Goal: Find specific page/section: Find specific page/section

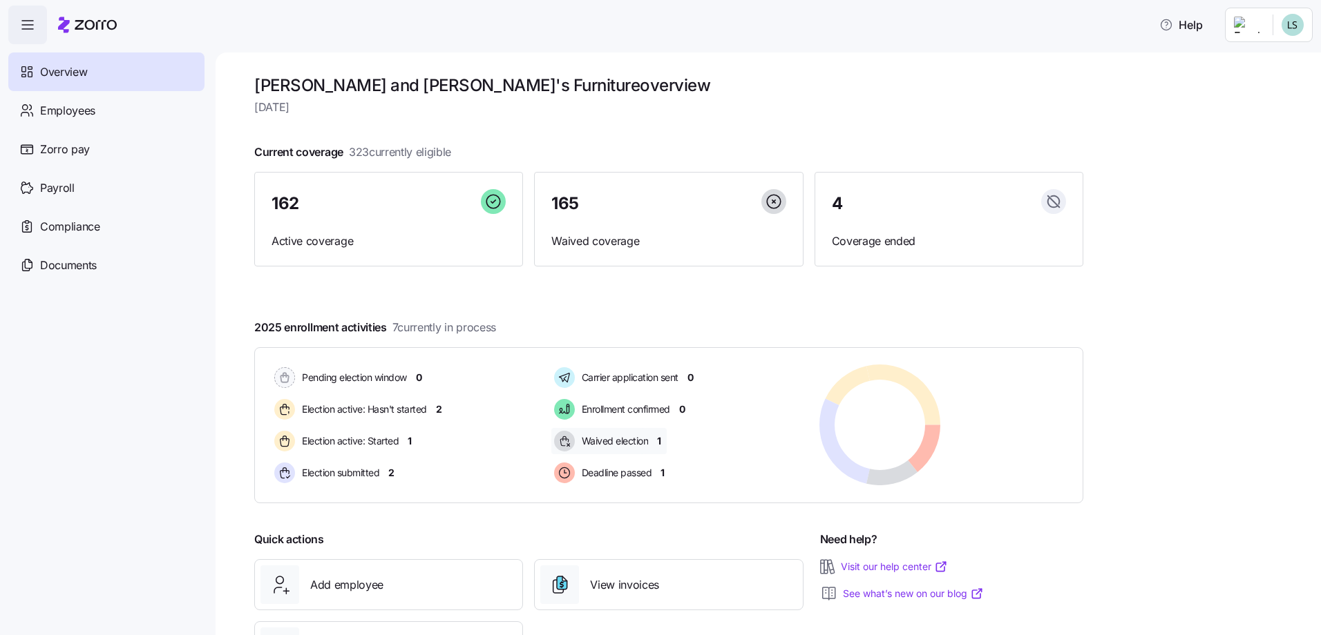
click at [663, 441] on div "Waived election 1" at bounding box center [608, 441] width 115 height 26
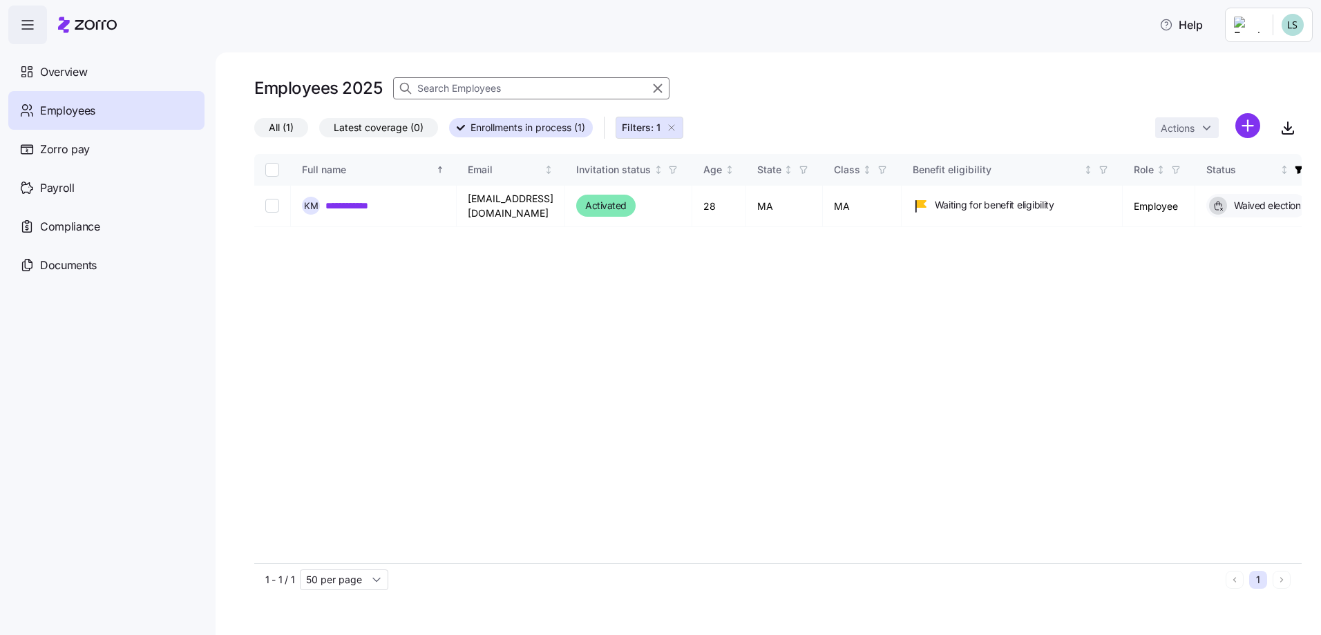
click at [33, 29] on icon "button" at bounding box center [27, 25] width 17 height 17
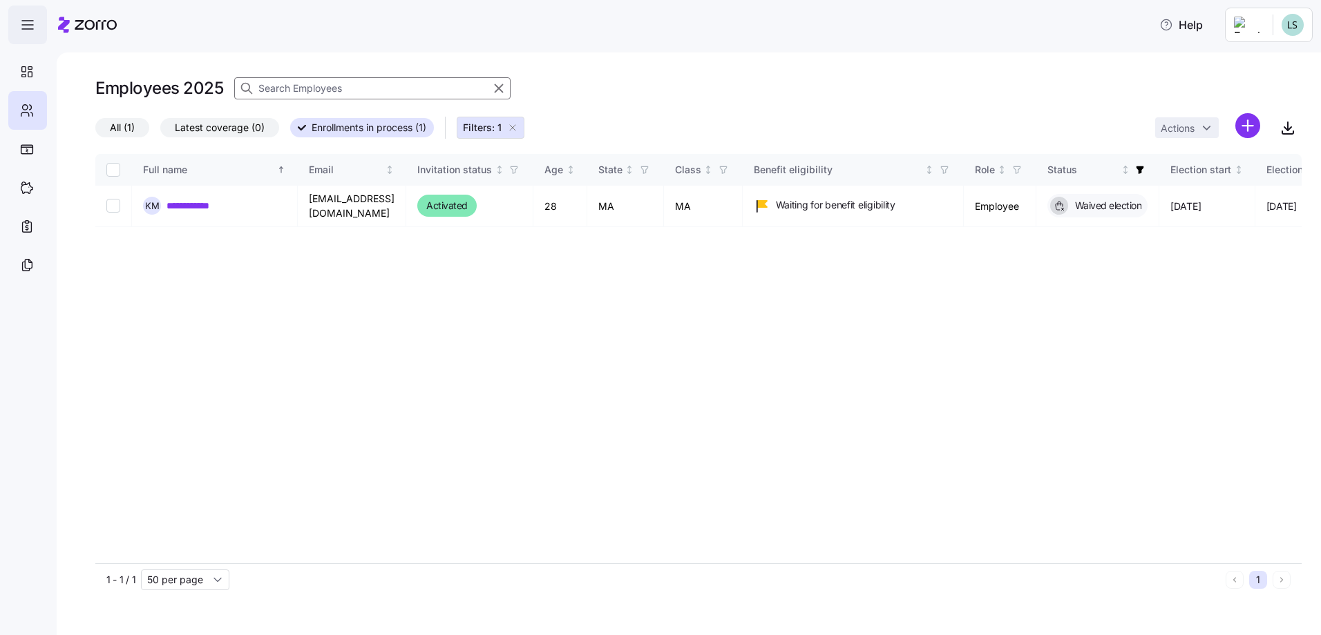
drag, startPoint x: 23, startPoint y: 22, endPoint x: 41, endPoint y: 51, distance: 34.1
click at [24, 22] on icon "button" at bounding box center [27, 25] width 17 height 17
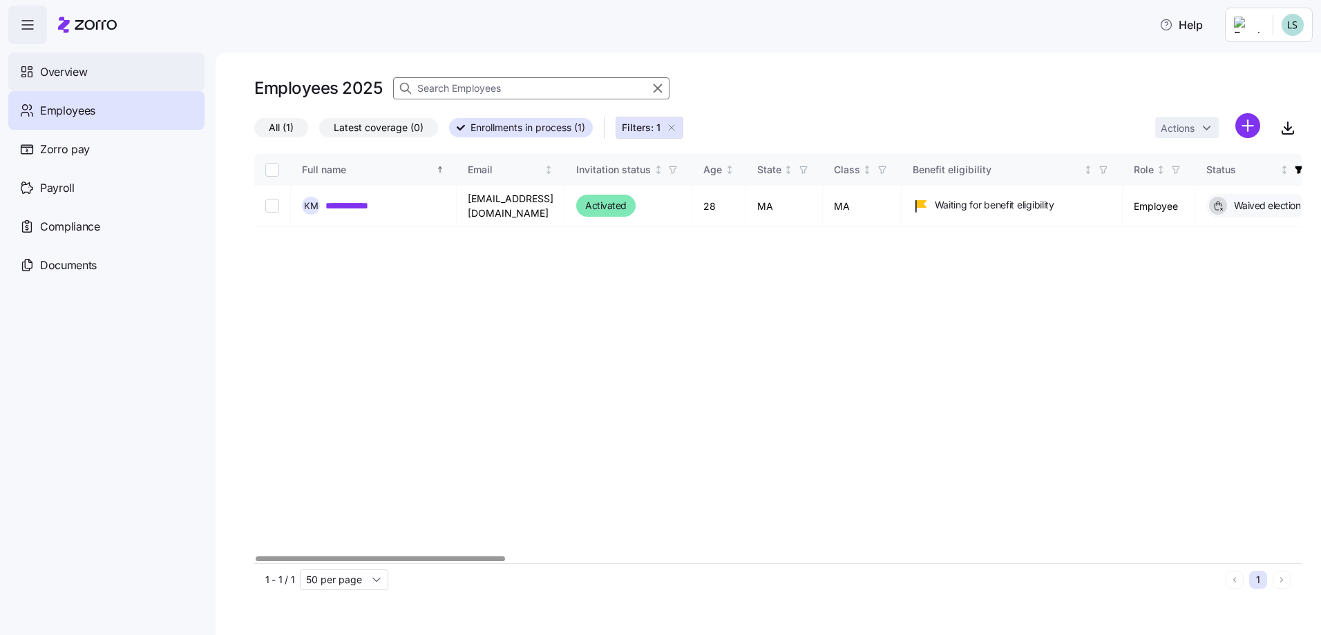
drag, startPoint x: 81, startPoint y: 70, endPoint x: 89, endPoint y: 69, distance: 8.3
click at [83, 70] on span "Overview" at bounding box center [63, 72] width 47 height 17
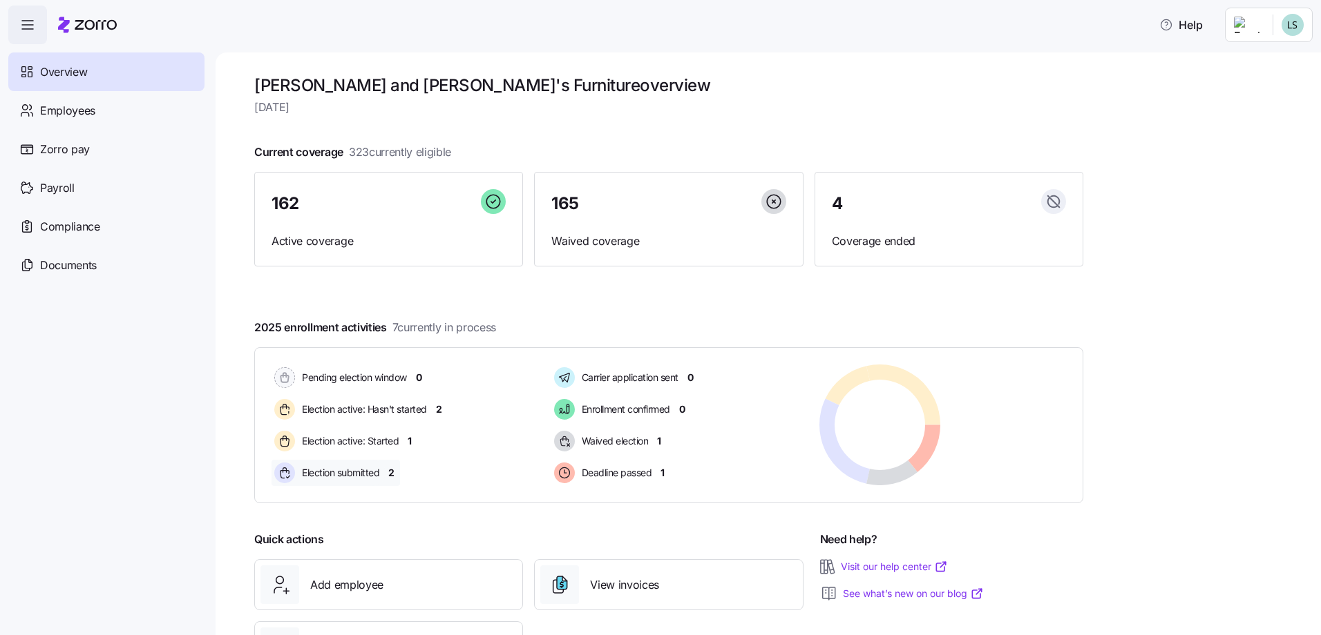
click at [392, 472] on span "2" at bounding box center [391, 473] width 6 height 14
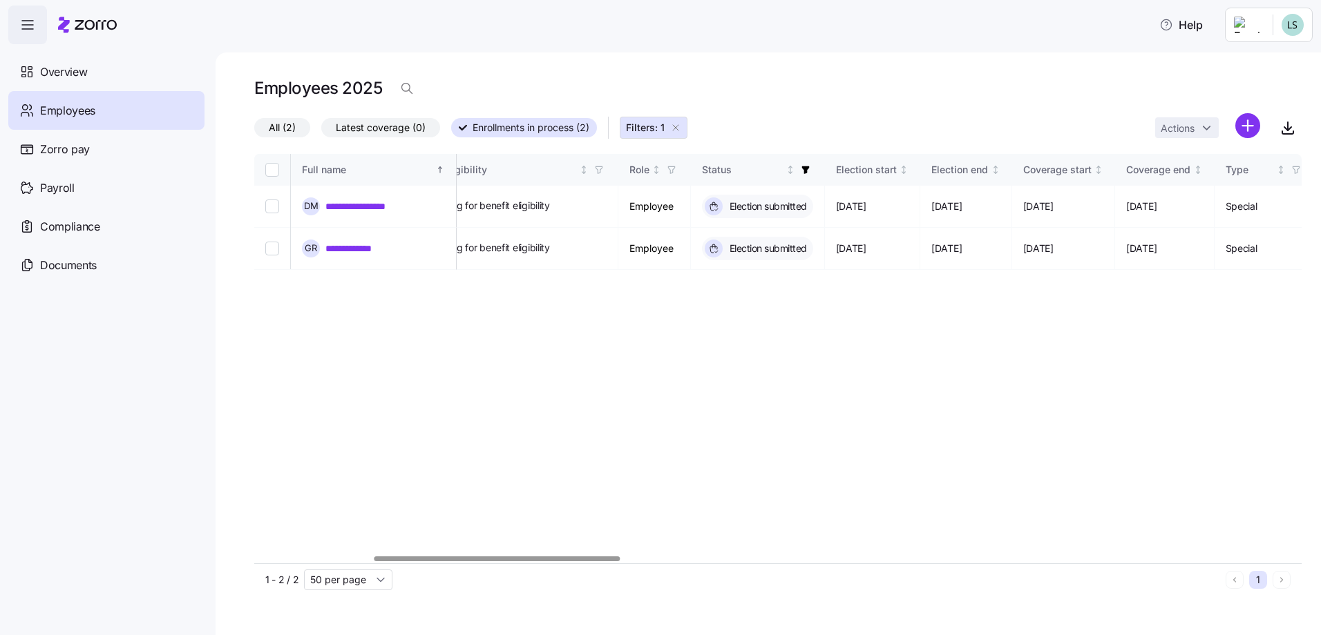
scroll to position [0, 507]
click at [615, 562] on div at bounding box center [498, 559] width 246 height 5
drag, startPoint x: 73, startPoint y: 85, endPoint x: 74, endPoint y: 78, distance: 7.0
click at [73, 85] on div "Overview" at bounding box center [106, 71] width 196 height 39
